Goal: Task Accomplishment & Management: Manage account settings

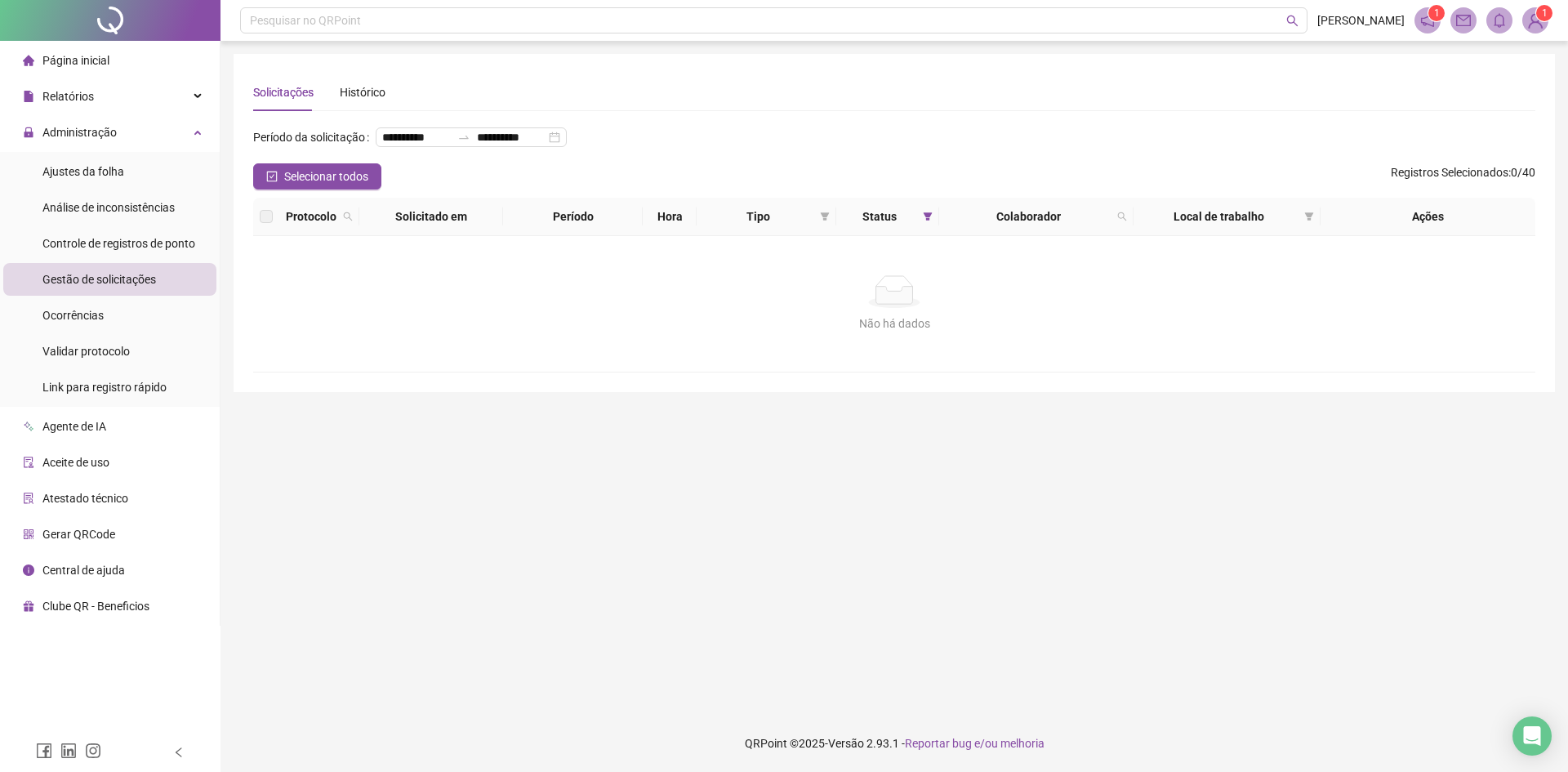
click at [127, 280] on span "Gestão de solicitações" at bounding box center [99, 280] width 114 height 14
click at [134, 268] on div "Gestão de solicitações" at bounding box center [99, 279] width 114 height 33
click at [147, 237] on span "Controle de registros de ponto" at bounding box center [119, 243] width 152 height 14
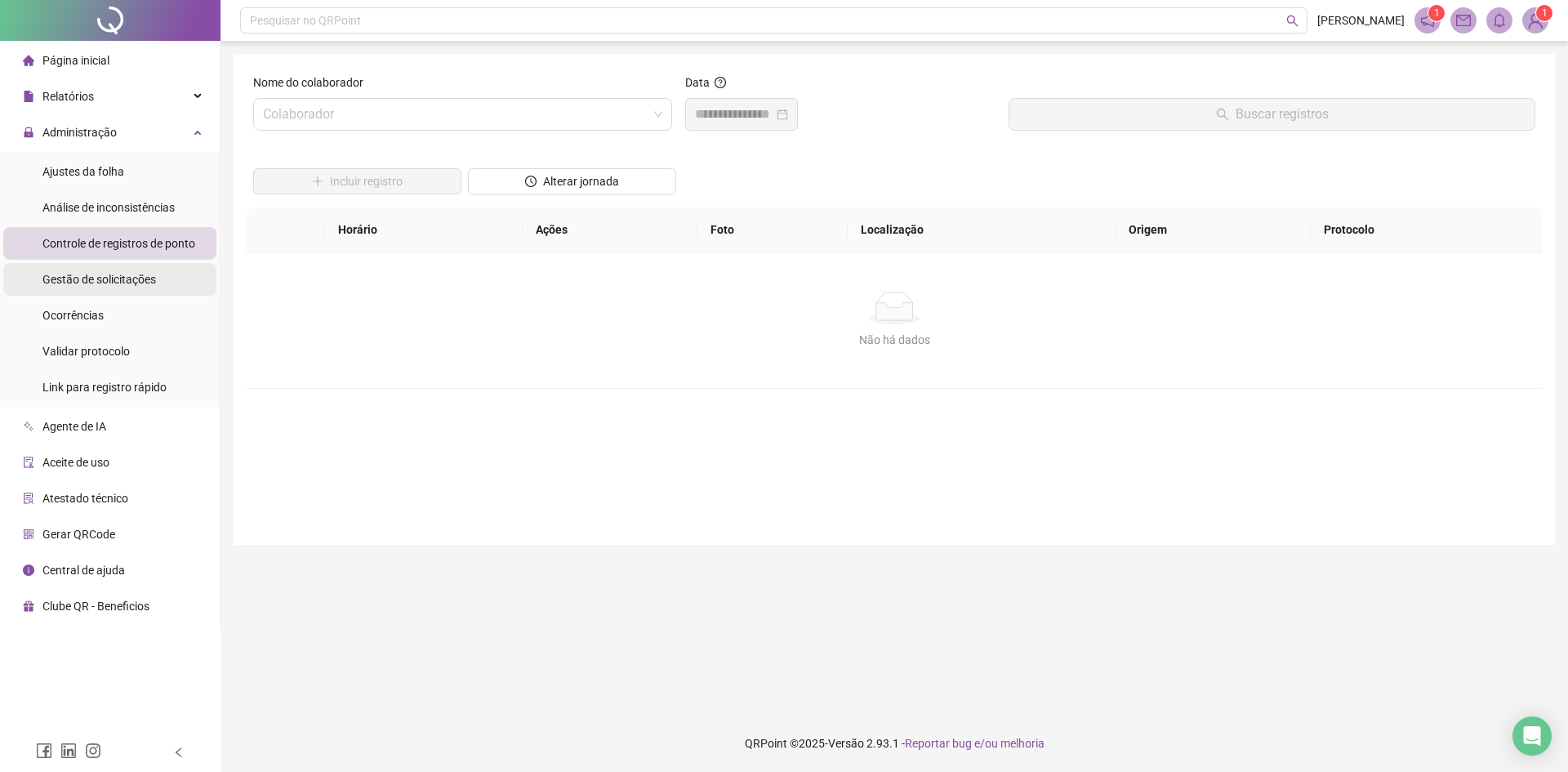
click at [126, 275] on span "Gestão de solicitações" at bounding box center [99, 280] width 114 height 14
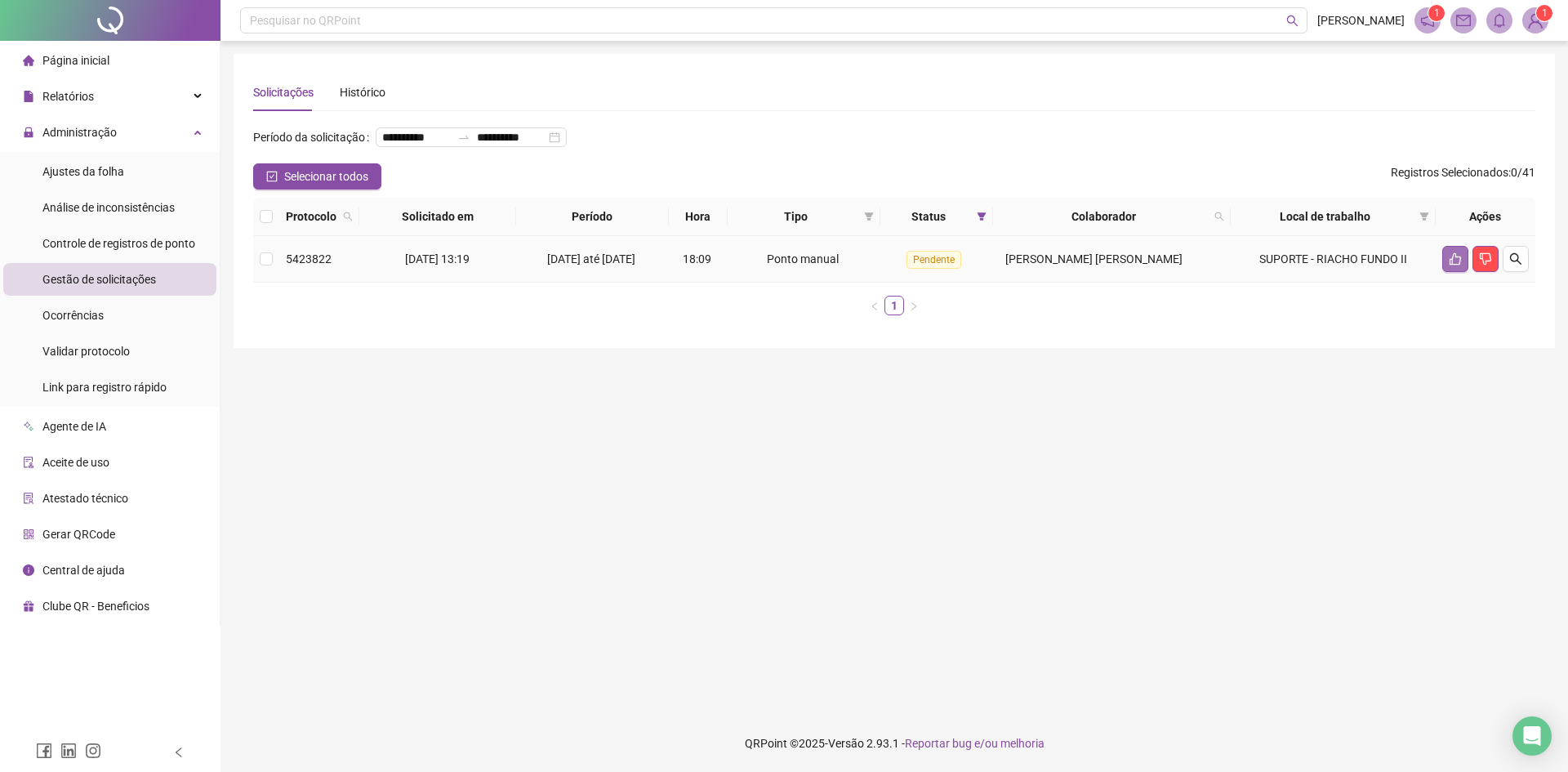
click at [1443, 272] on button "button" at bounding box center [1454, 259] width 26 height 26
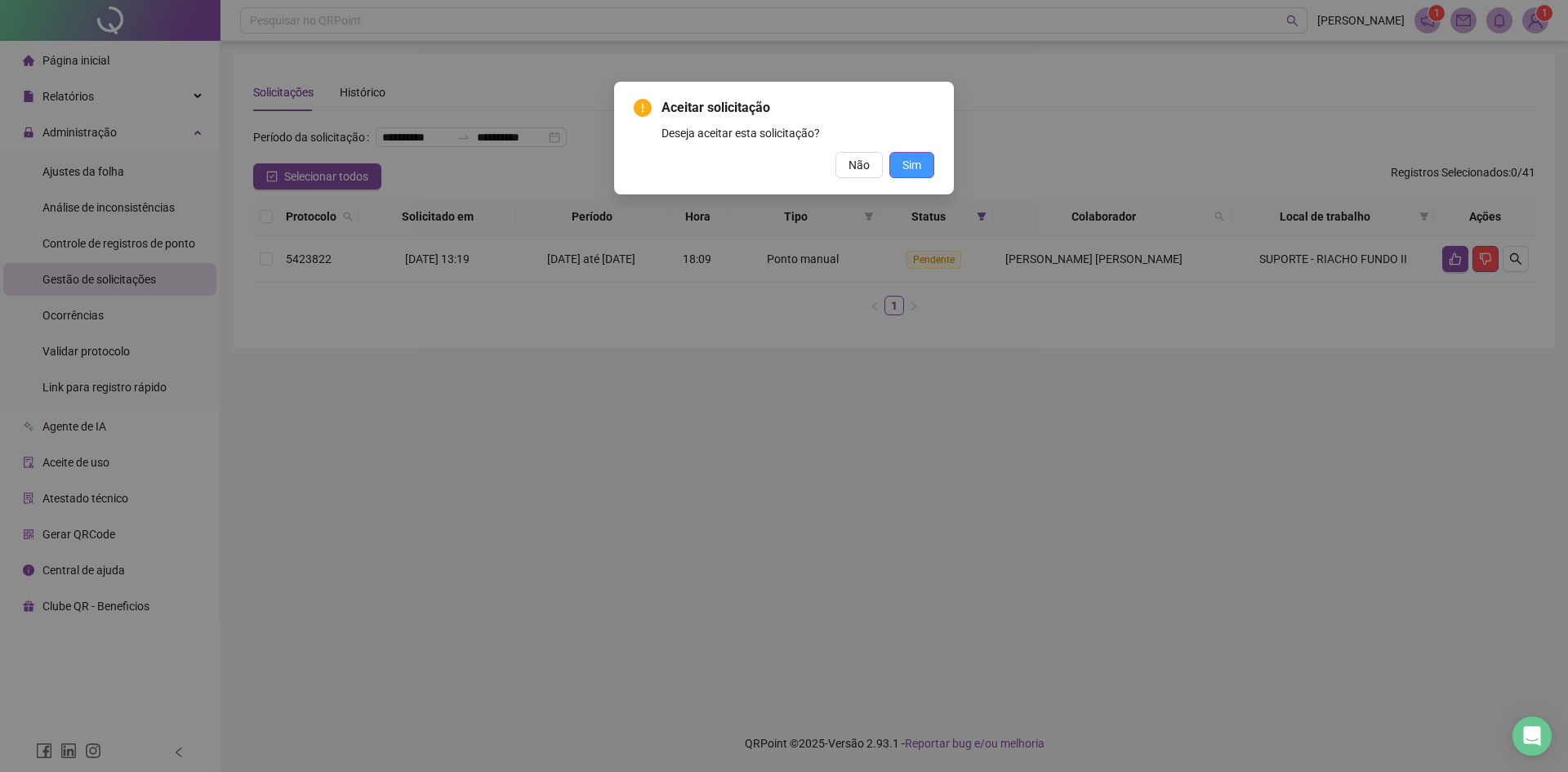
click at [920, 161] on span "Sim" at bounding box center [911, 165] width 18 height 18
